Goal: Transaction & Acquisition: Download file/media

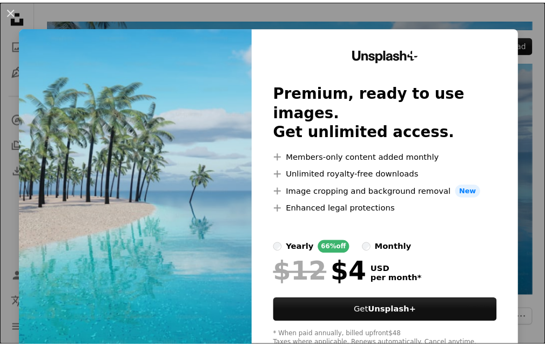
scroll to position [54, 0]
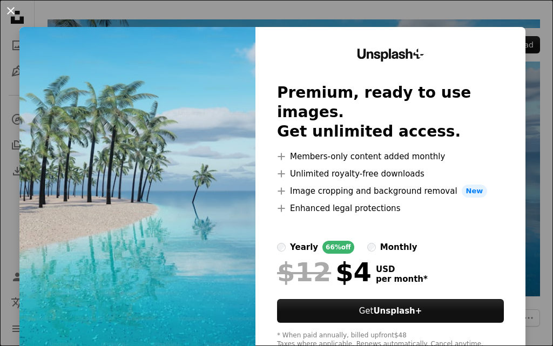
click at [10, 9] on button "An X shape" at bounding box center [10, 10] width 13 height 13
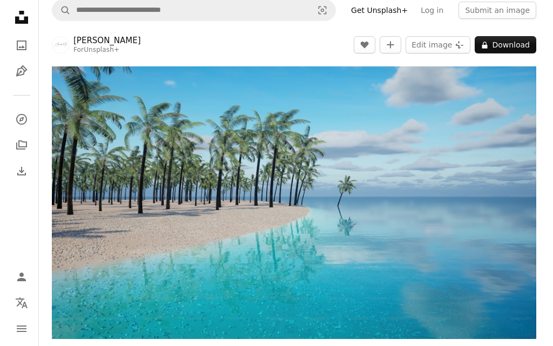
scroll to position [0, 0]
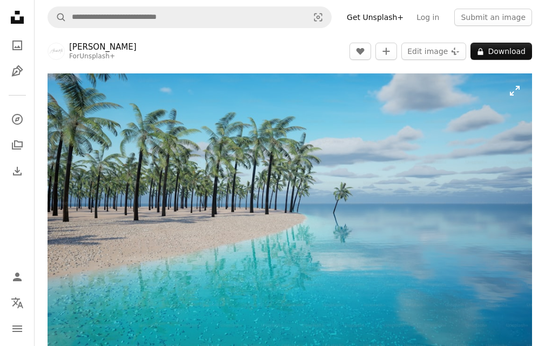
click at [515, 89] on img "Zoom in on this image" at bounding box center [290, 209] width 485 height 273
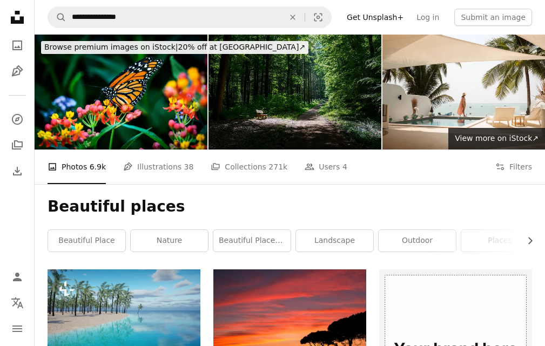
click at [266, 114] on img at bounding box center [295, 92] width 173 height 115
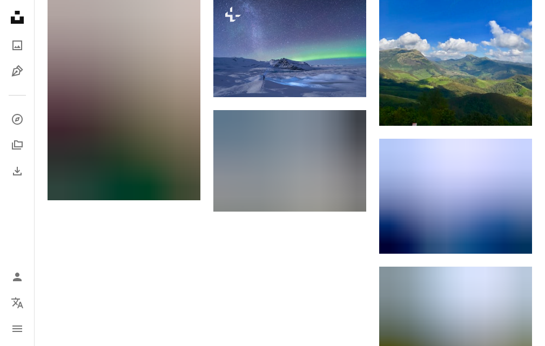
scroll to position [1081, 0]
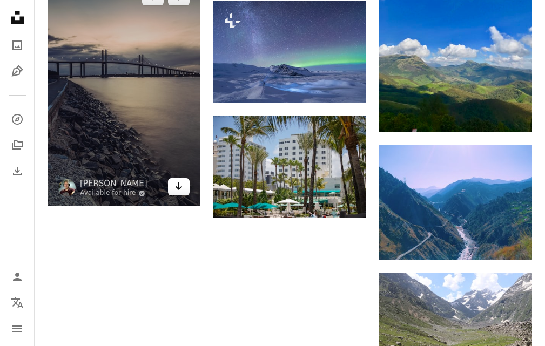
click at [174, 188] on link "Arrow pointing down" at bounding box center [179, 186] width 22 height 17
click at [179, 184] on icon "Download" at bounding box center [179, 187] width 7 height 8
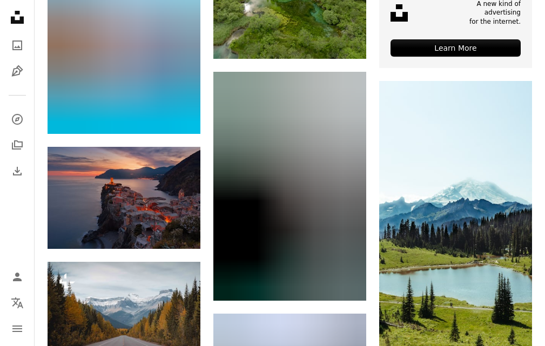
scroll to position [540, 0]
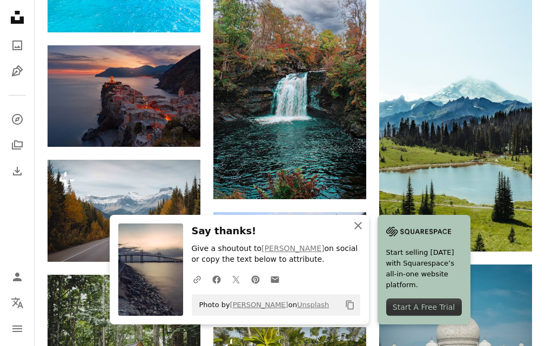
click at [359, 224] on icon "button" at bounding box center [358, 226] width 8 height 8
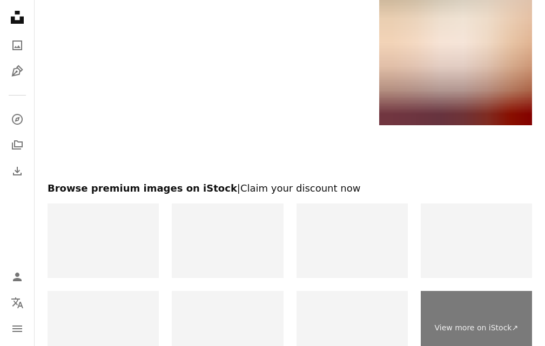
scroll to position [1755, 0]
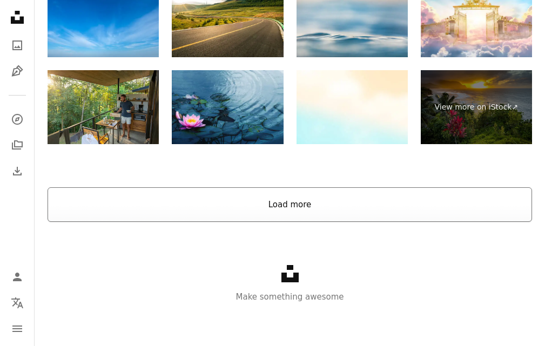
click at [336, 204] on button "Load more" at bounding box center [290, 204] width 485 height 35
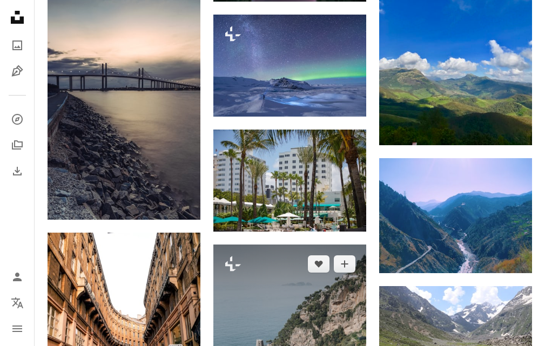
scroll to position [1053, 0]
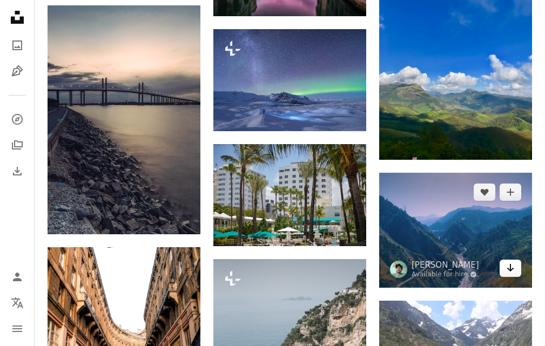
click at [519, 269] on link "Arrow pointing down" at bounding box center [511, 268] width 22 height 17
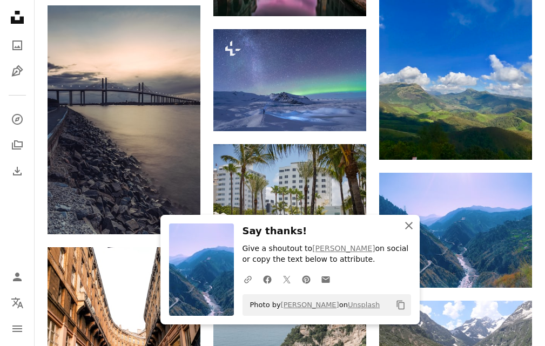
click at [410, 224] on icon "button" at bounding box center [409, 226] width 8 height 8
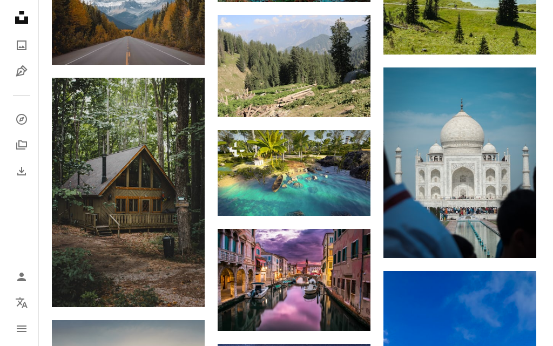
scroll to position [836, 0]
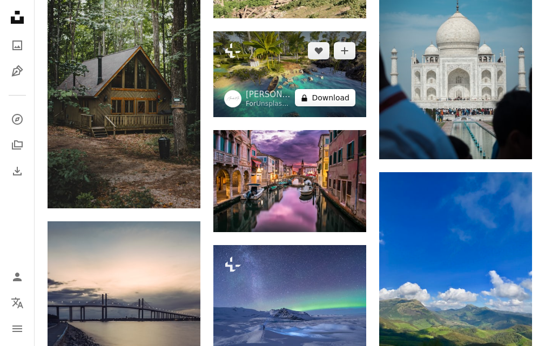
click at [338, 99] on button "A lock Download" at bounding box center [325, 97] width 61 height 17
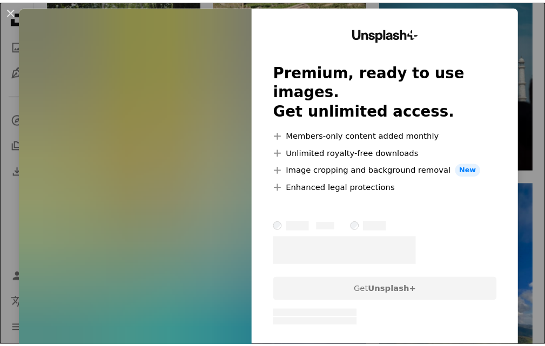
scroll to position [33, 0]
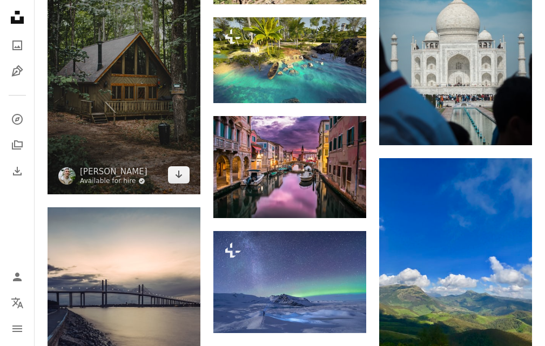
scroll to position [1107, 0]
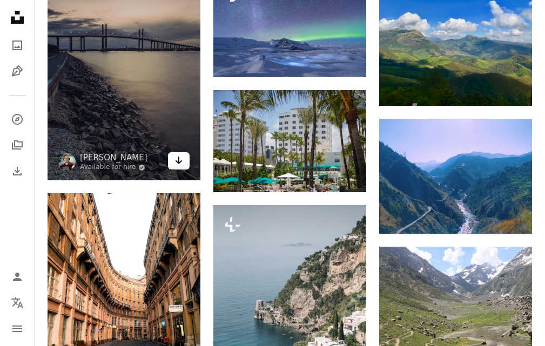
click at [175, 160] on icon "Arrow pointing down" at bounding box center [179, 160] width 9 height 13
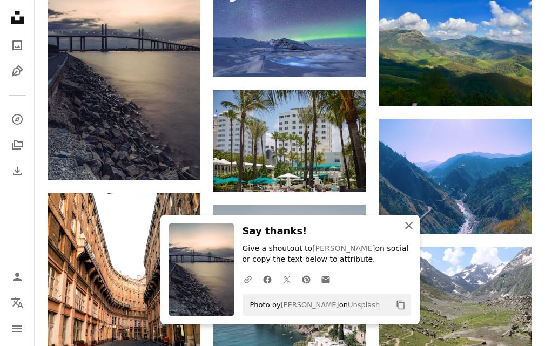
click at [410, 229] on icon "An X shape" at bounding box center [409, 225] width 13 height 13
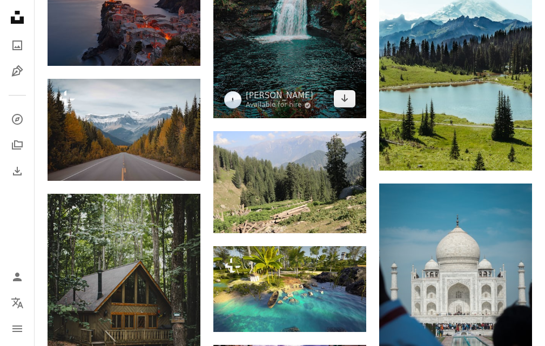
scroll to position [594, 0]
